Goal: Entertainment & Leisure: Browse casually

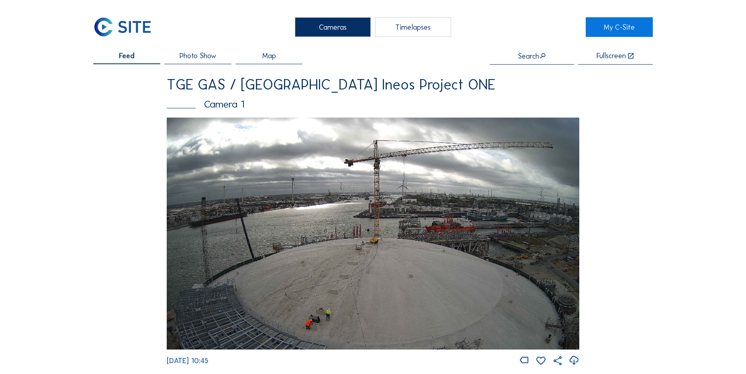
scroll to position [803, 0]
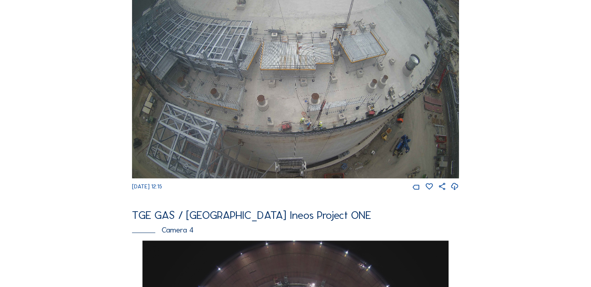
scroll to position [356, 0]
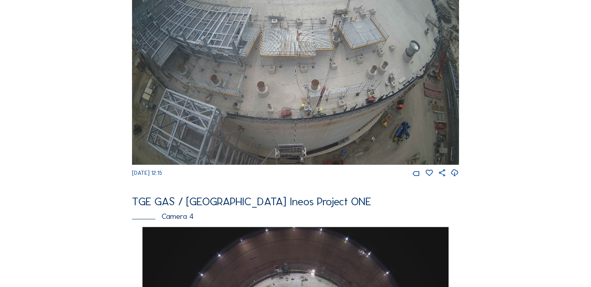
click at [455, 178] on icon at bounding box center [455, 173] width 8 height 10
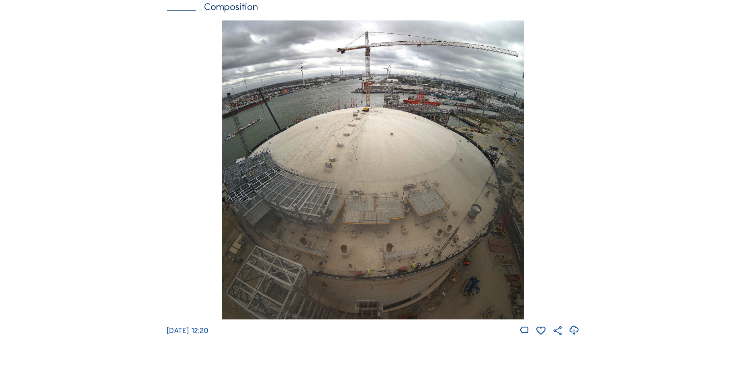
scroll to position [1204, 0]
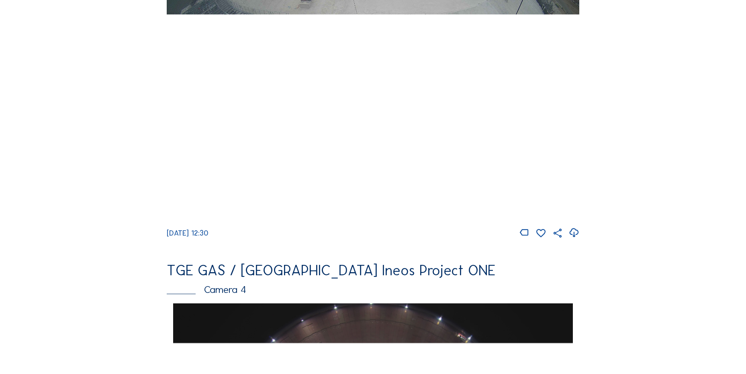
scroll to position [442, 0]
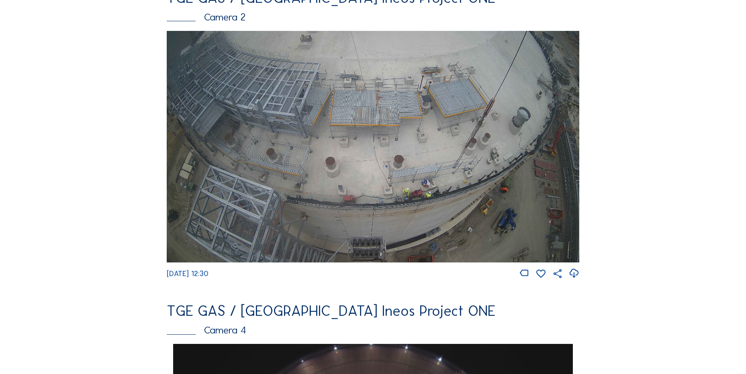
scroll to position [481, 0]
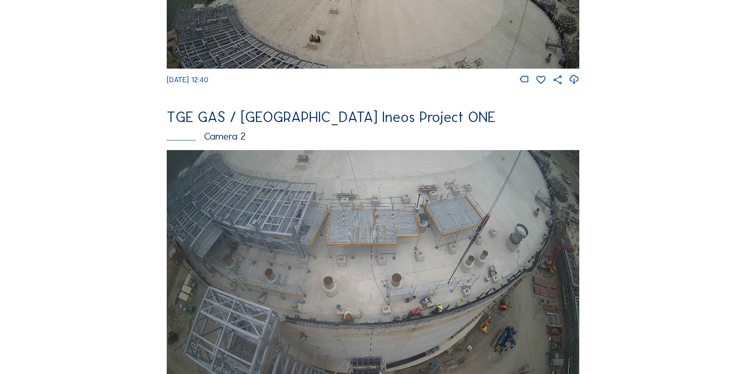
scroll to position [120, 0]
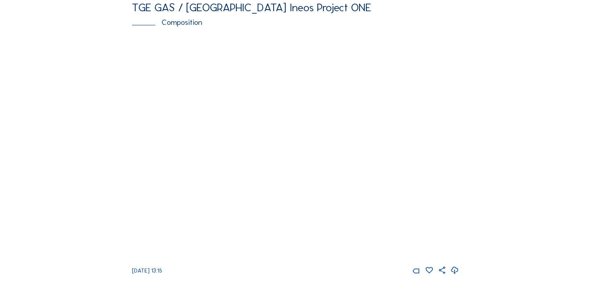
scroll to position [843, 0]
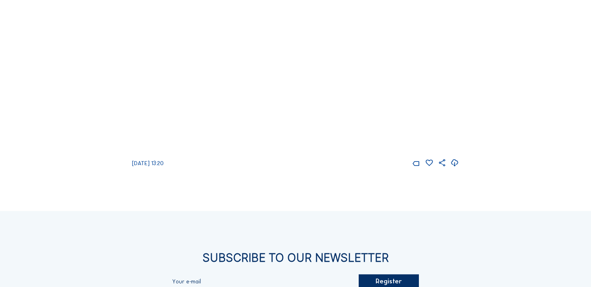
scroll to position [964, 0]
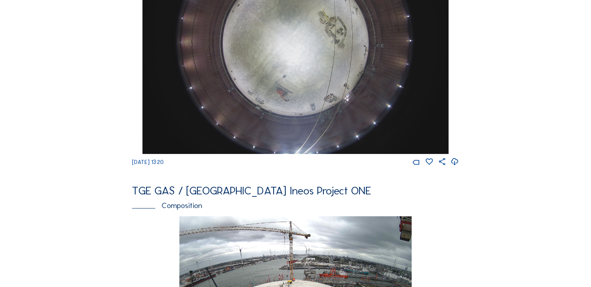
scroll to position [723, 0]
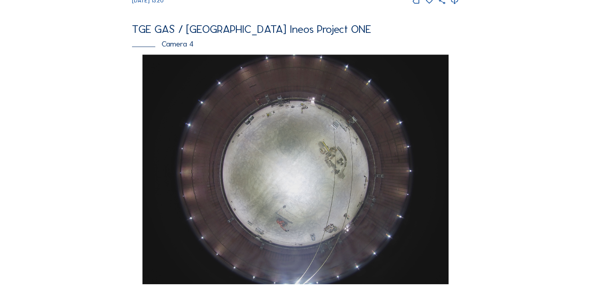
scroll to position [642, 0]
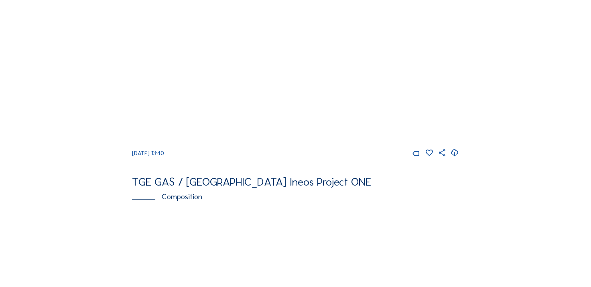
scroll to position [682, 0]
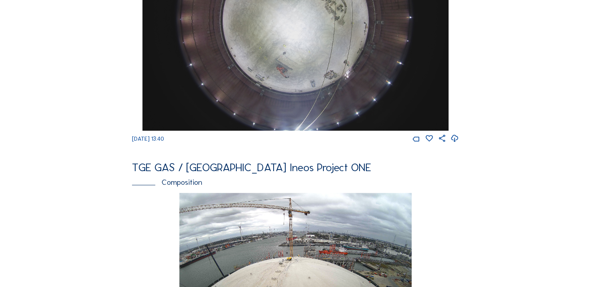
click at [453, 144] on icon at bounding box center [455, 139] width 8 height 10
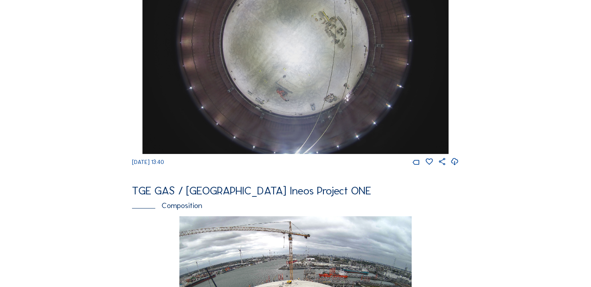
scroll to position [562, 0]
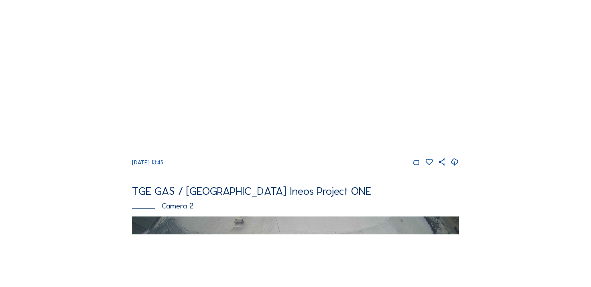
scroll to position [120, 0]
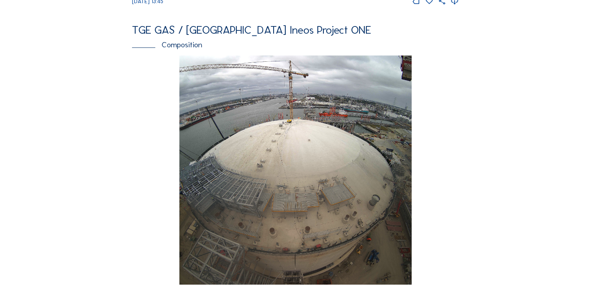
scroll to position [682, 0]
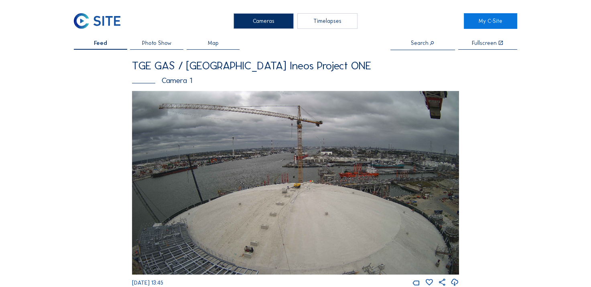
scroll to position [161, 0]
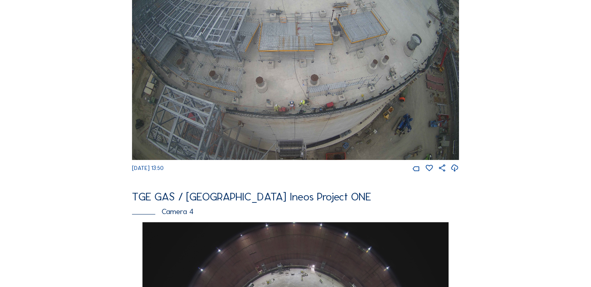
scroll to position [361, 0]
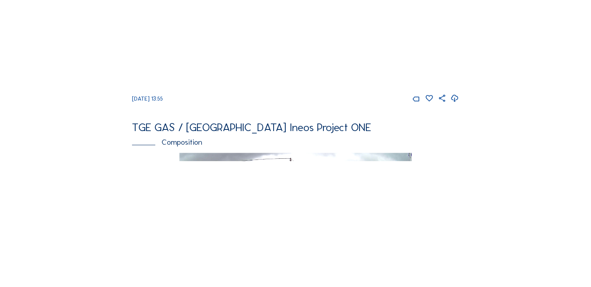
scroll to position [602, 0]
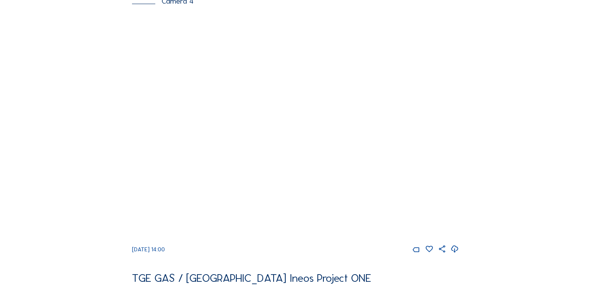
scroll to position [613, 0]
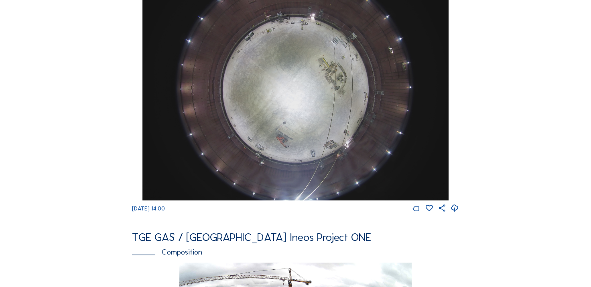
click at [525, 204] on div "Cameras Timelapses My C-Site Feed Photo Show Map Search Fullscreen TGE GAS / An…" at bounding box center [295, 81] width 591 height 1389
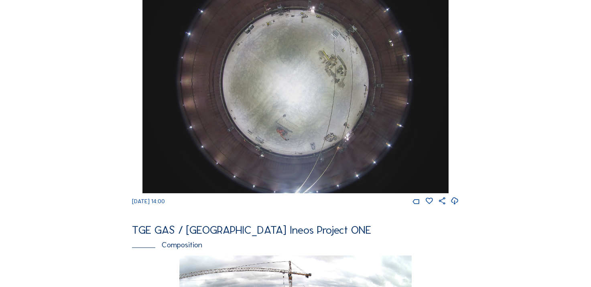
scroll to position [572, 0]
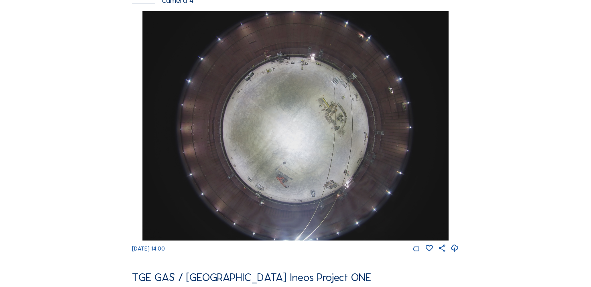
click at [246, 107] on img at bounding box center [296, 126] width 307 height 230
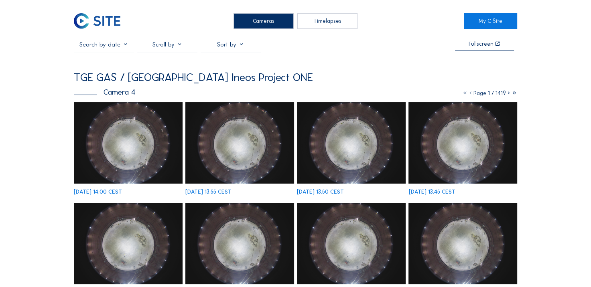
click at [507, 95] on icon at bounding box center [509, 93] width 6 height 7
click at [508, 93] on icon at bounding box center [509, 93] width 6 height 7
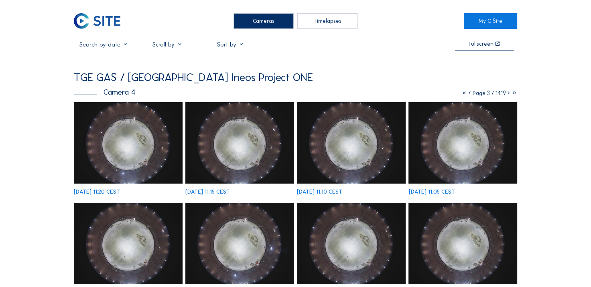
click at [507, 96] on icon at bounding box center [509, 93] width 6 height 7
click at [507, 95] on icon at bounding box center [509, 93] width 6 height 7
click at [507, 94] on icon at bounding box center [509, 93] width 6 height 7
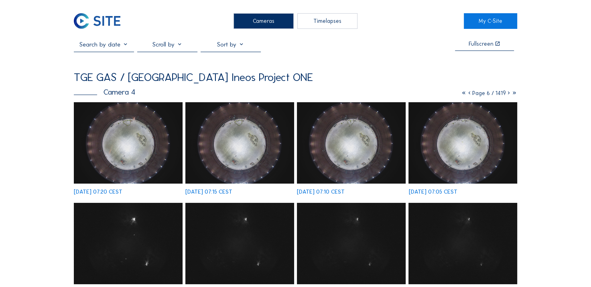
click at [464, 145] on img at bounding box center [463, 142] width 108 height 81
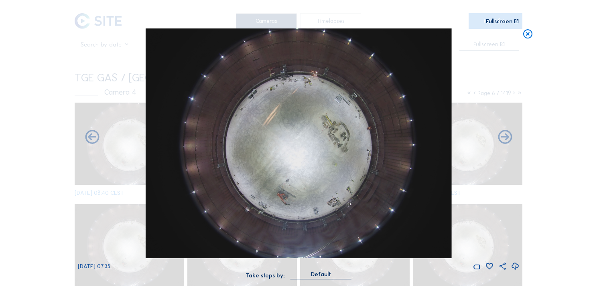
click at [528, 35] on icon at bounding box center [528, 35] width 11 height 12
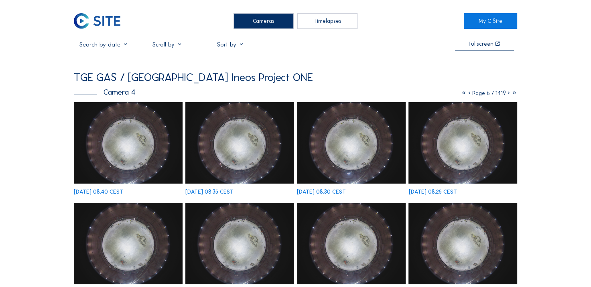
click at [115, 16] on img at bounding box center [97, 21] width 47 height 16
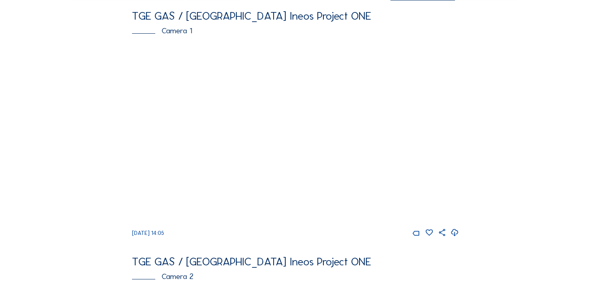
scroll to position [80, 0]
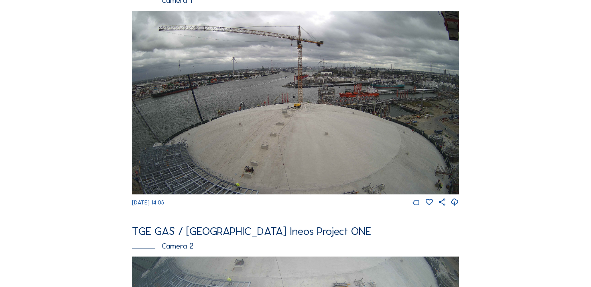
drag, startPoint x: 128, startPoint y: 207, endPoint x: 187, endPoint y: 207, distance: 58.6
drag, startPoint x: 187, startPoint y: 207, endPoint x: 198, endPoint y: 210, distance: 10.9
click at [192, 207] on div "We 03 Sep 2025 14:05" at bounding box center [295, 203] width 327 height 8
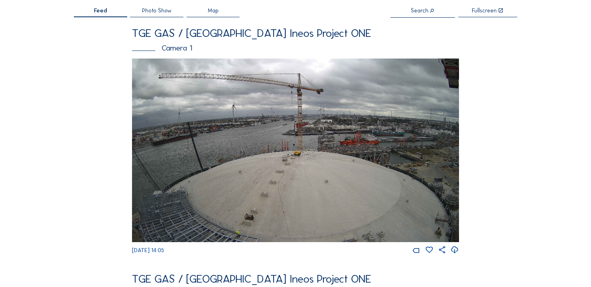
scroll to position [0, 0]
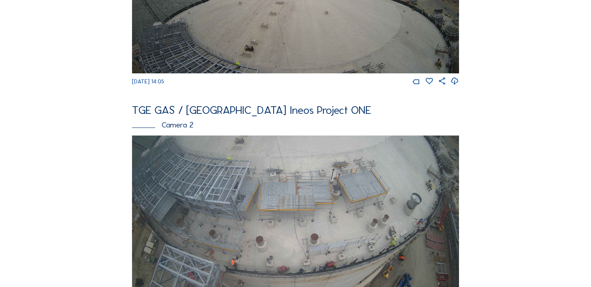
scroll to position [281, 0]
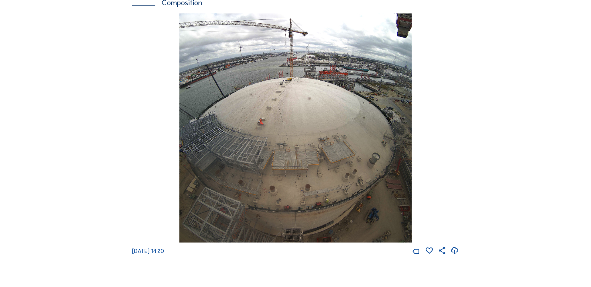
scroll to position [909, 0]
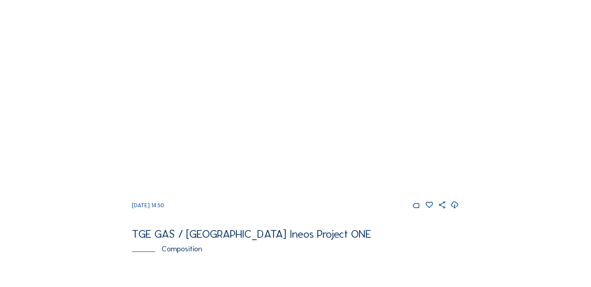
scroll to position [562, 0]
